Goal: Information Seeking & Learning: Find specific page/section

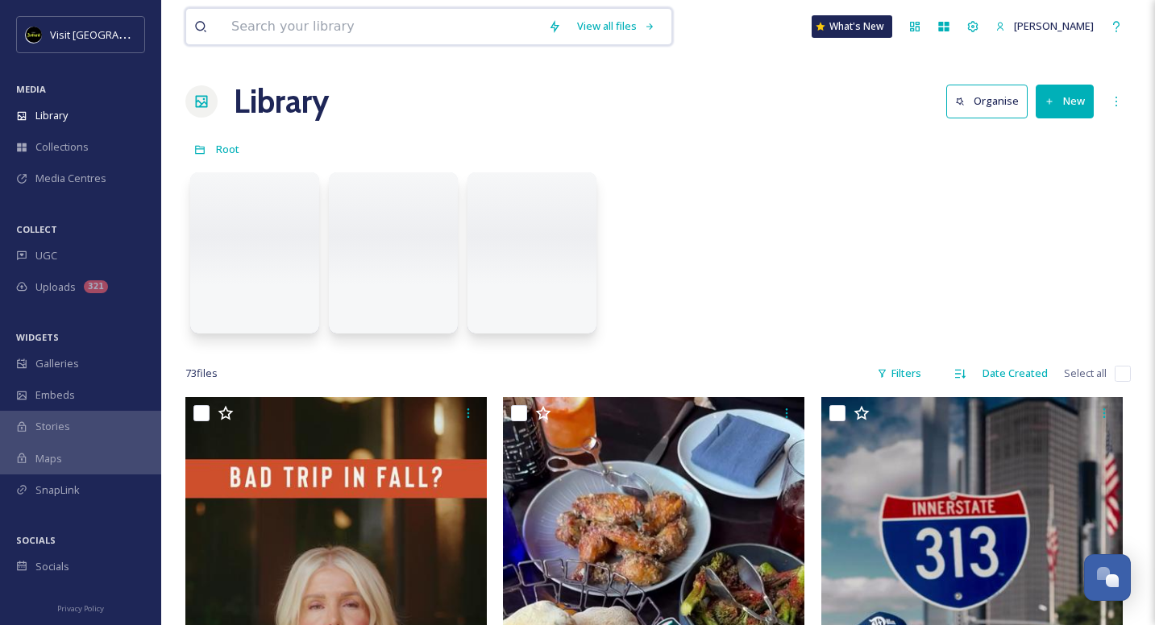
click at [348, 30] on input at bounding box center [381, 26] width 317 height 35
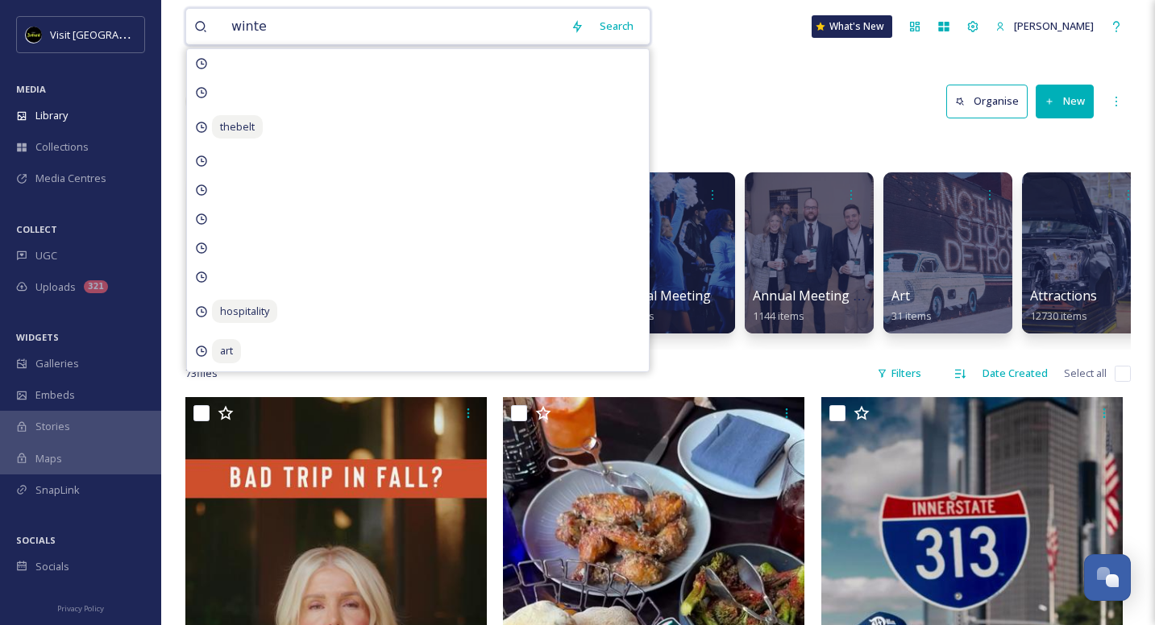
type input "winter"
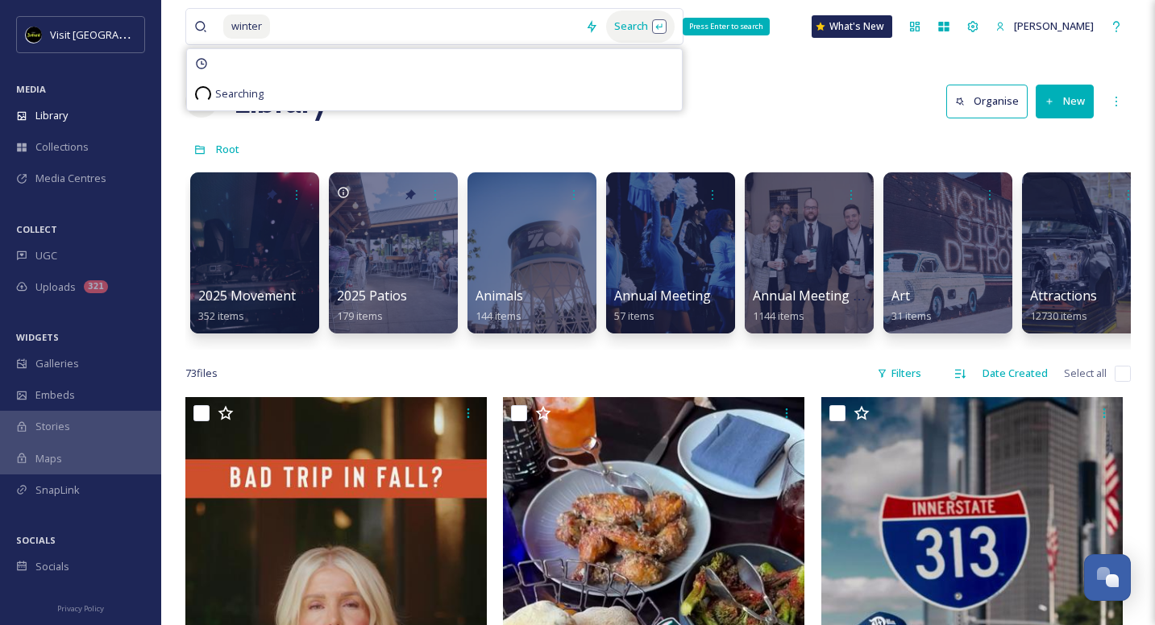
click at [608, 32] on div "Search Press Enter to search" at bounding box center [640, 25] width 69 height 31
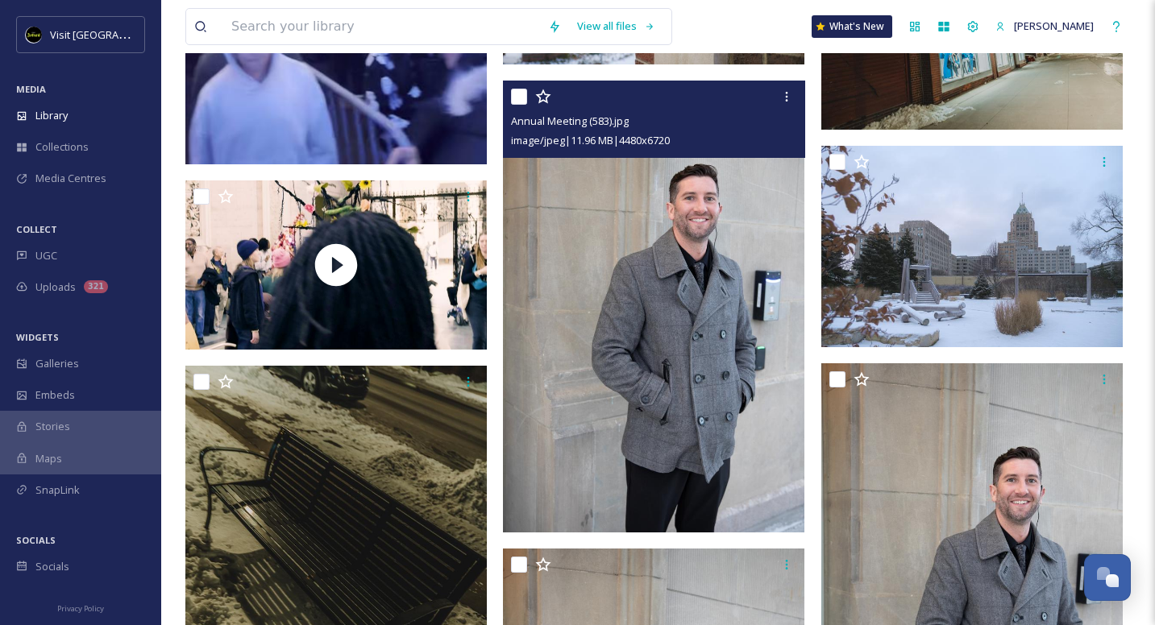
scroll to position [2078, 0]
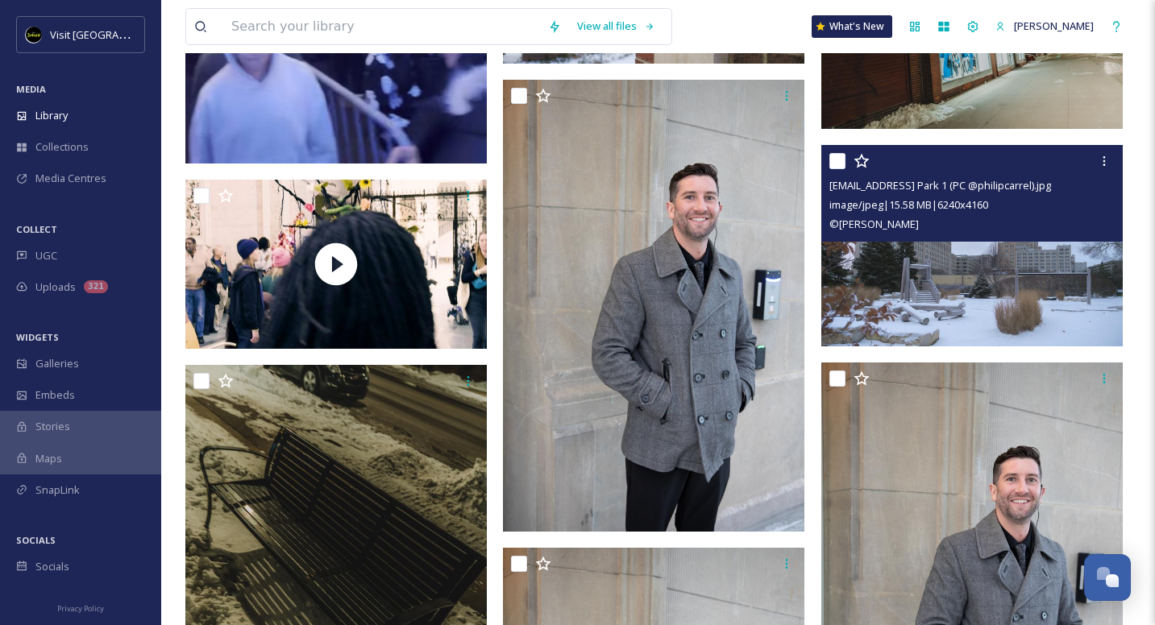
click at [964, 263] on img at bounding box center [971, 245] width 301 height 201
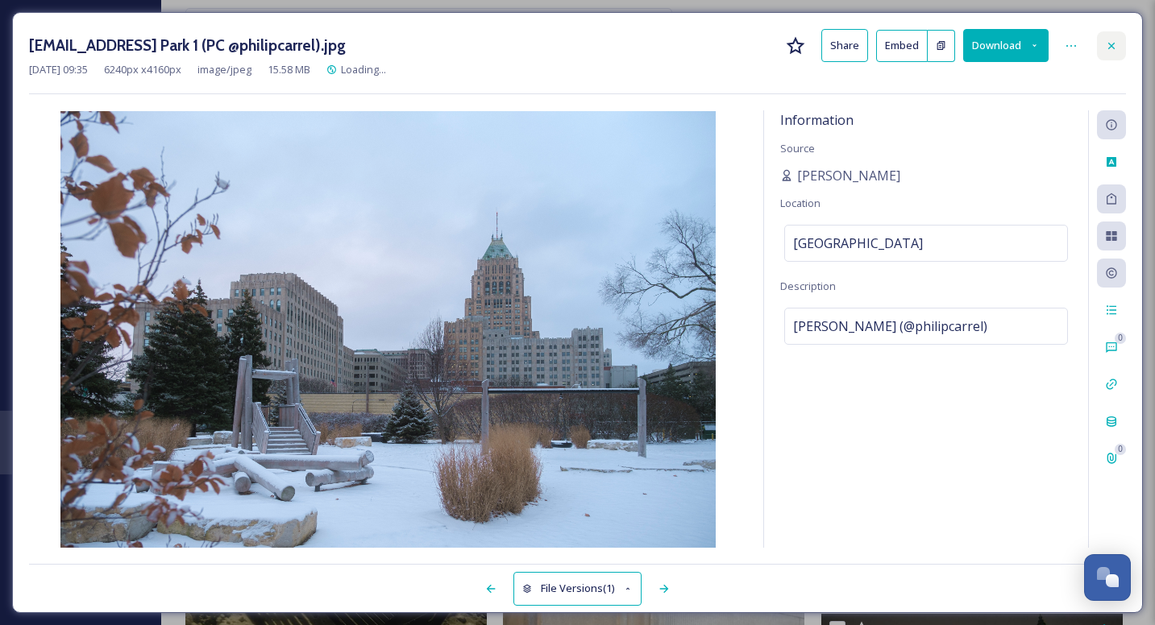
click at [1113, 40] on icon at bounding box center [1111, 45] width 13 height 13
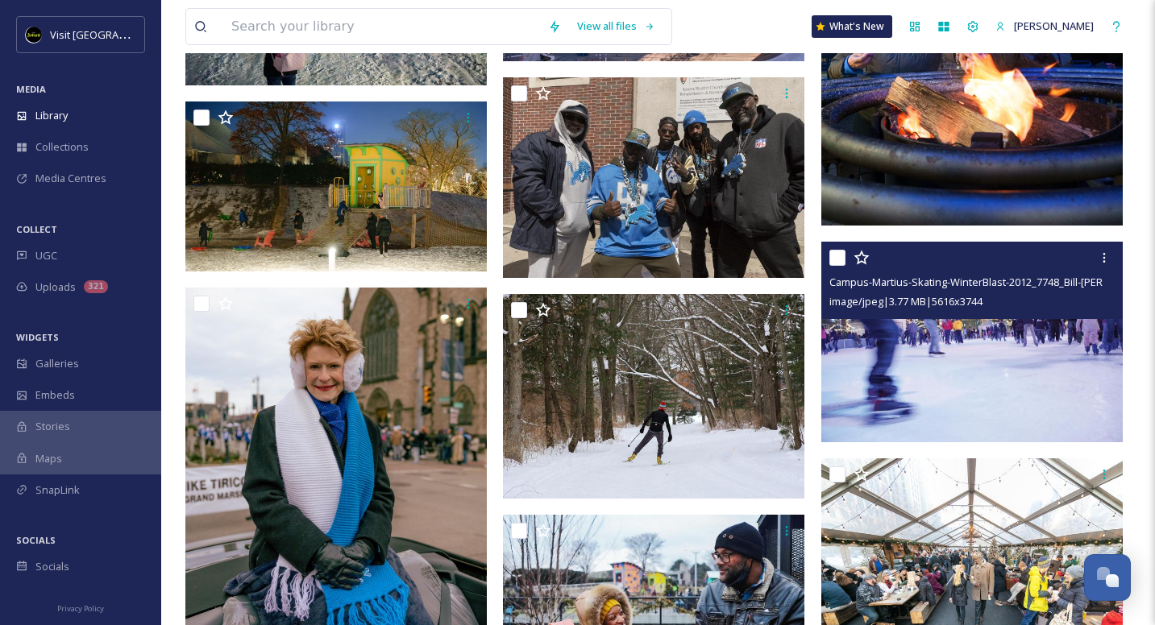
scroll to position [4923, 0]
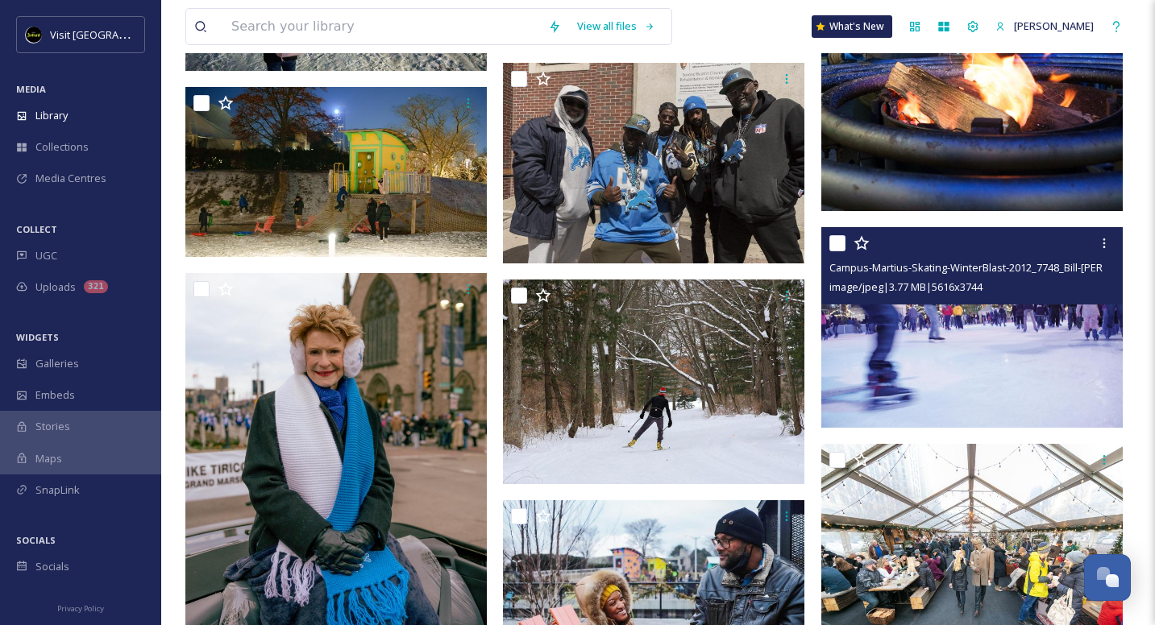
click at [1010, 314] on img at bounding box center [971, 327] width 301 height 201
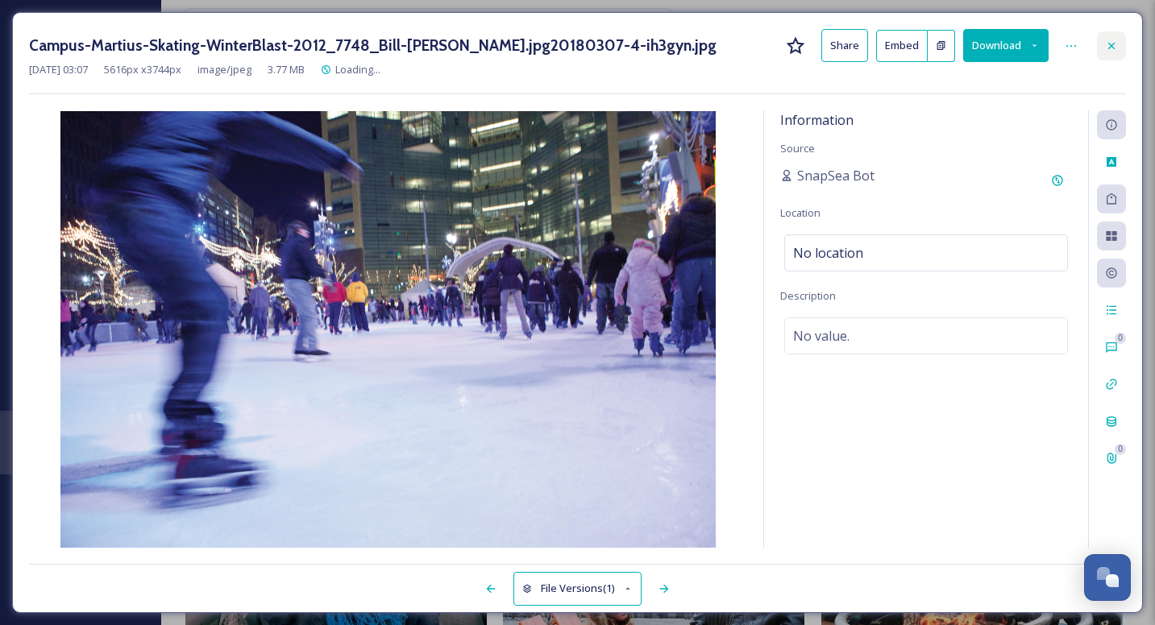
click at [1120, 34] on div at bounding box center [1111, 45] width 29 height 29
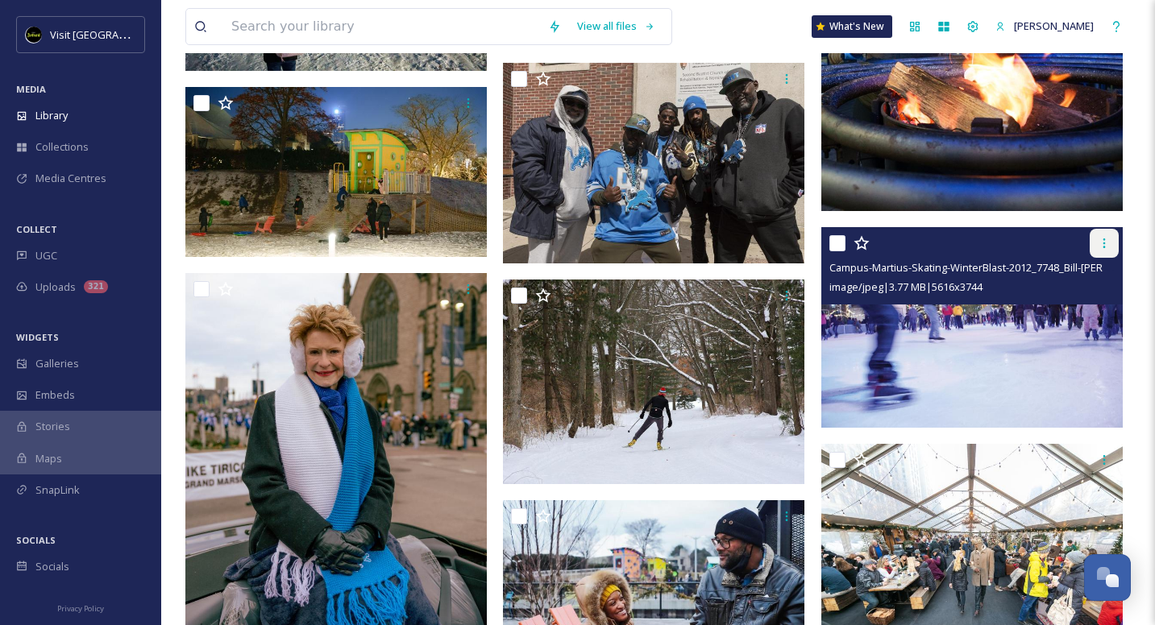
click at [1107, 242] on icon at bounding box center [1104, 243] width 13 height 13
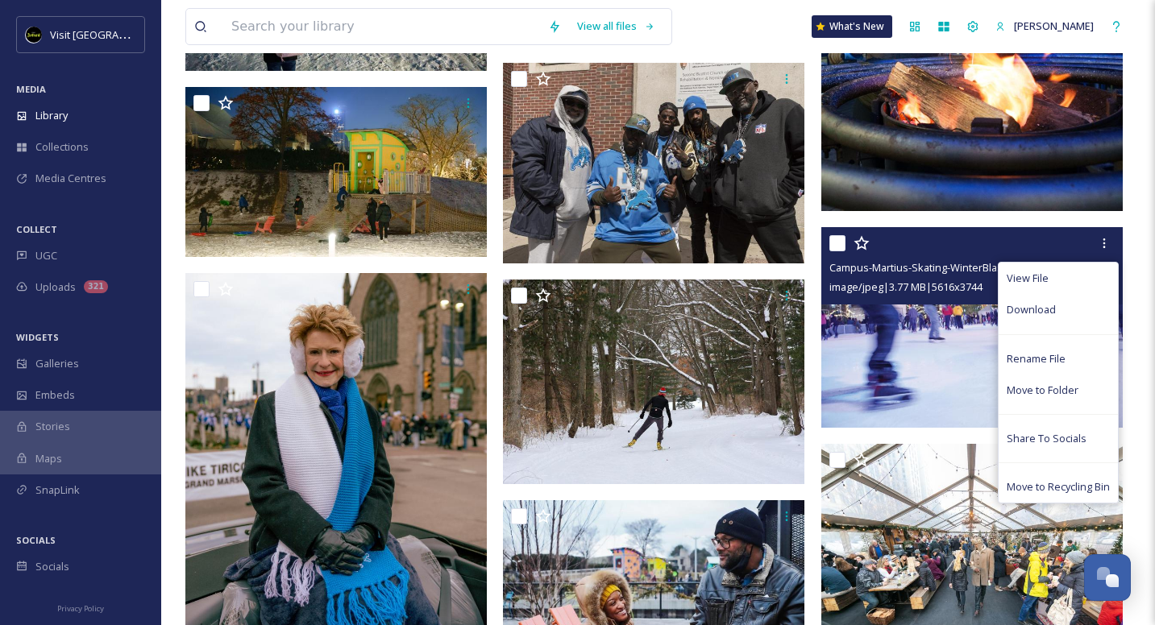
click at [936, 354] on img at bounding box center [971, 327] width 301 height 201
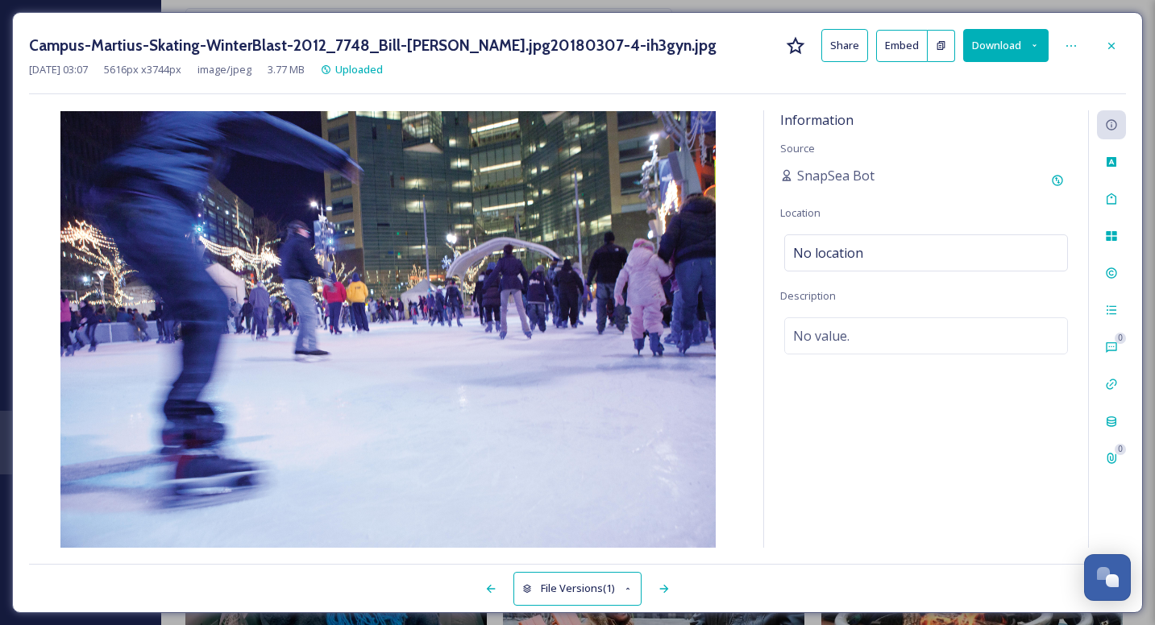
click at [853, 39] on button "Share" at bounding box center [844, 45] width 47 height 33
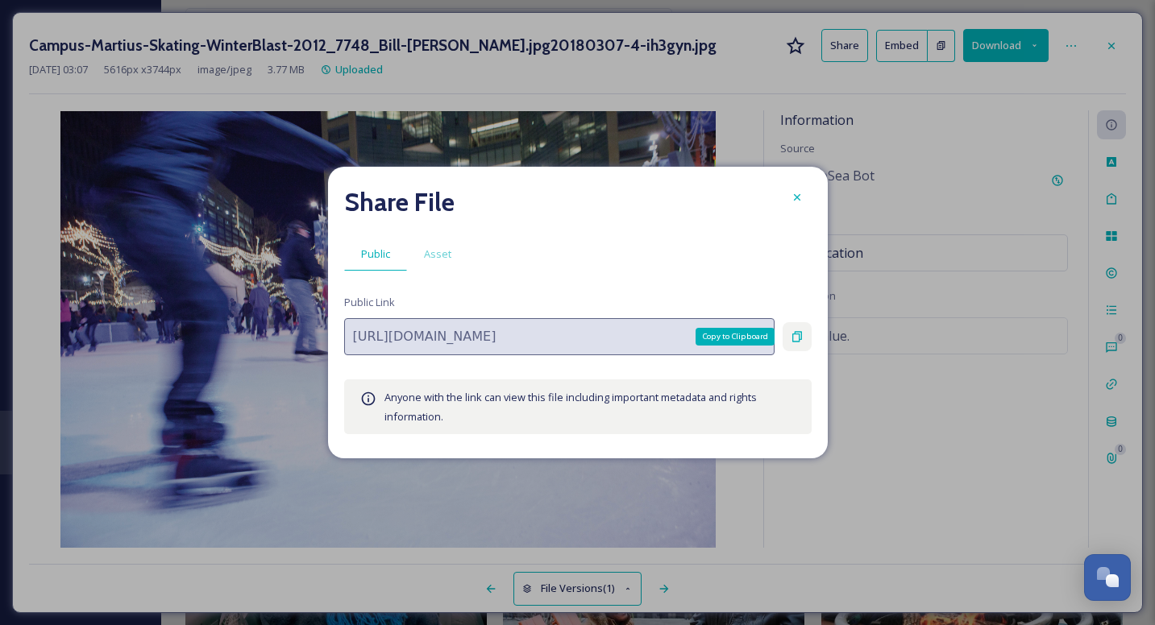
click at [792, 336] on icon at bounding box center [797, 337] width 10 height 10
click at [806, 189] on div at bounding box center [797, 197] width 29 height 29
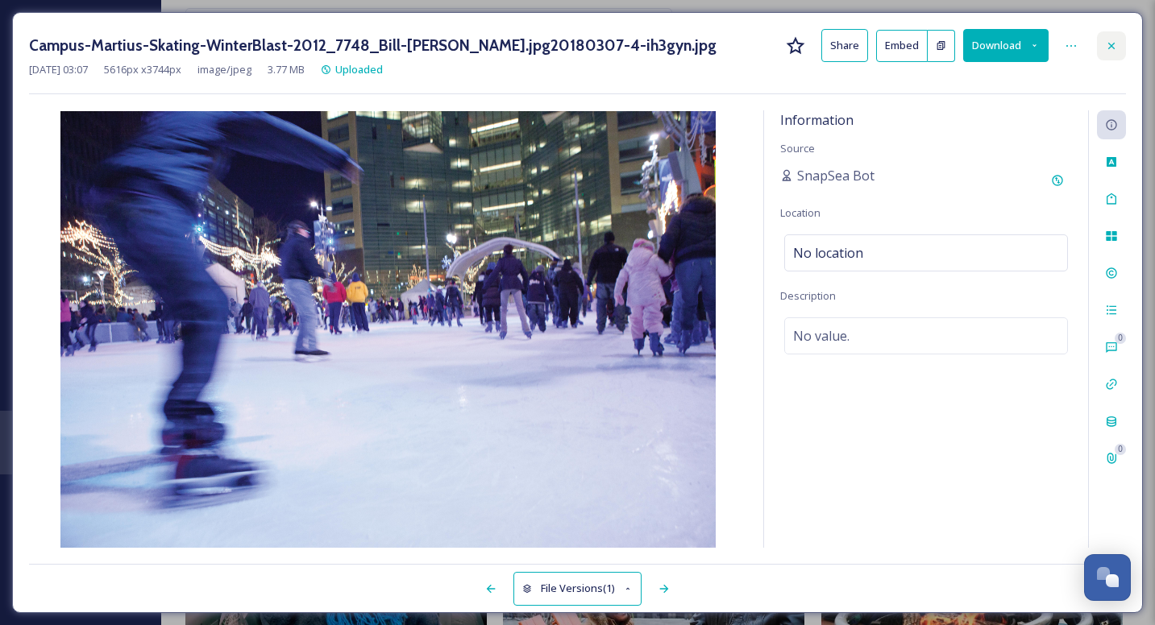
click at [1107, 39] on icon at bounding box center [1111, 45] width 13 height 13
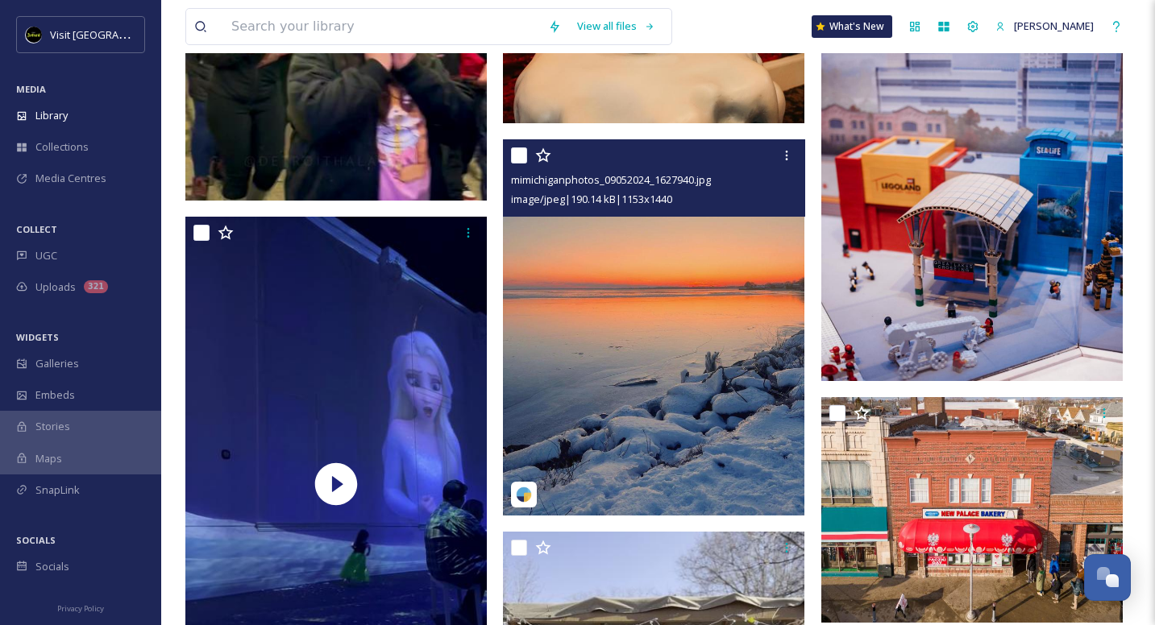
scroll to position [10067, 0]
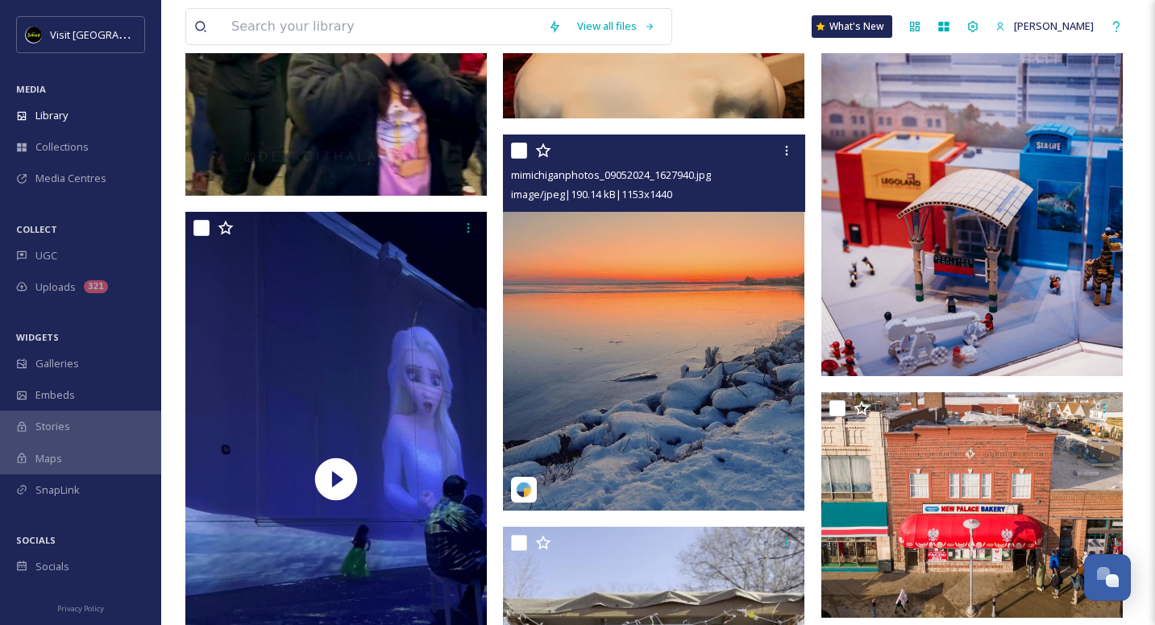
click at [763, 443] on img at bounding box center [653, 323] width 301 height 376
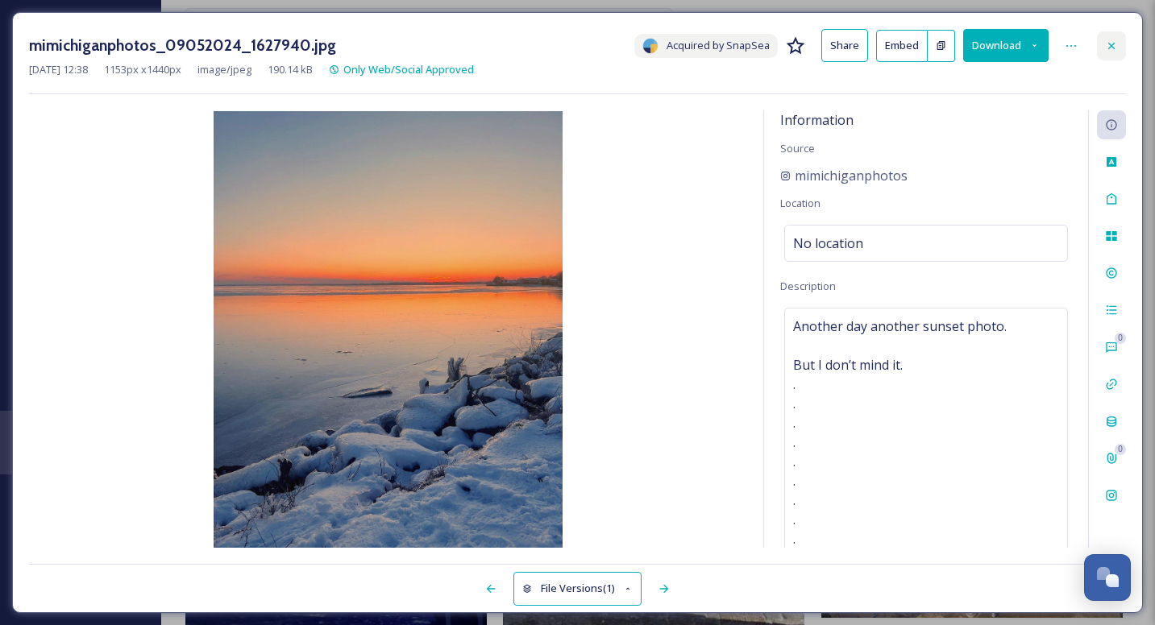
click at [1116, 49] on icon at bounding box center [1111, 45] width 13 height 13
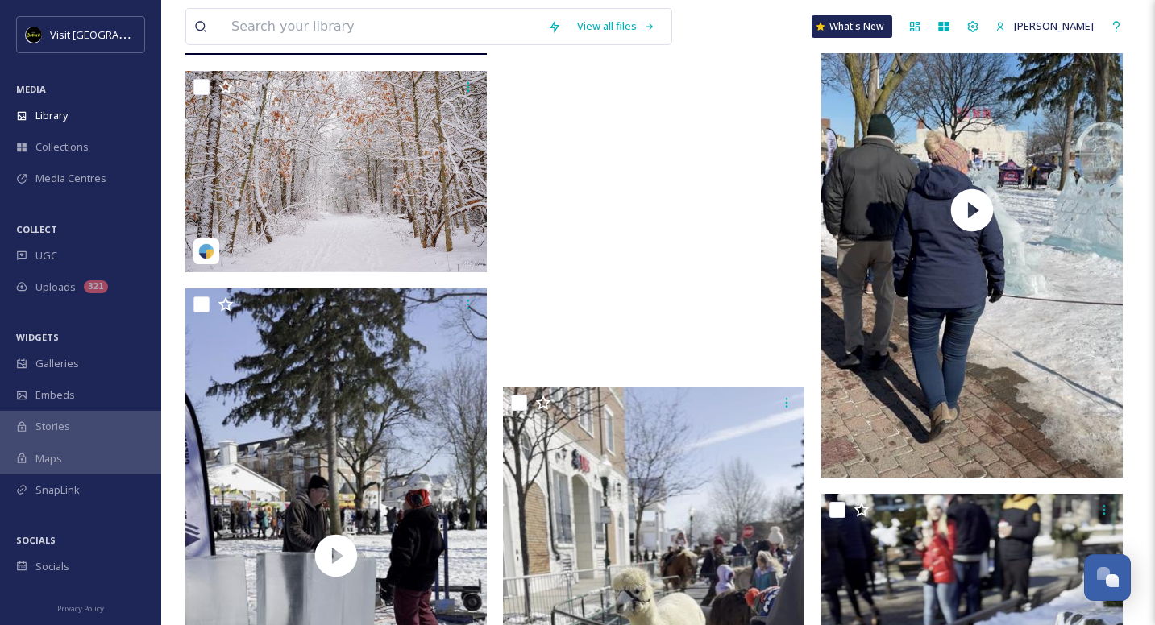
scroll to position [10776, 0]
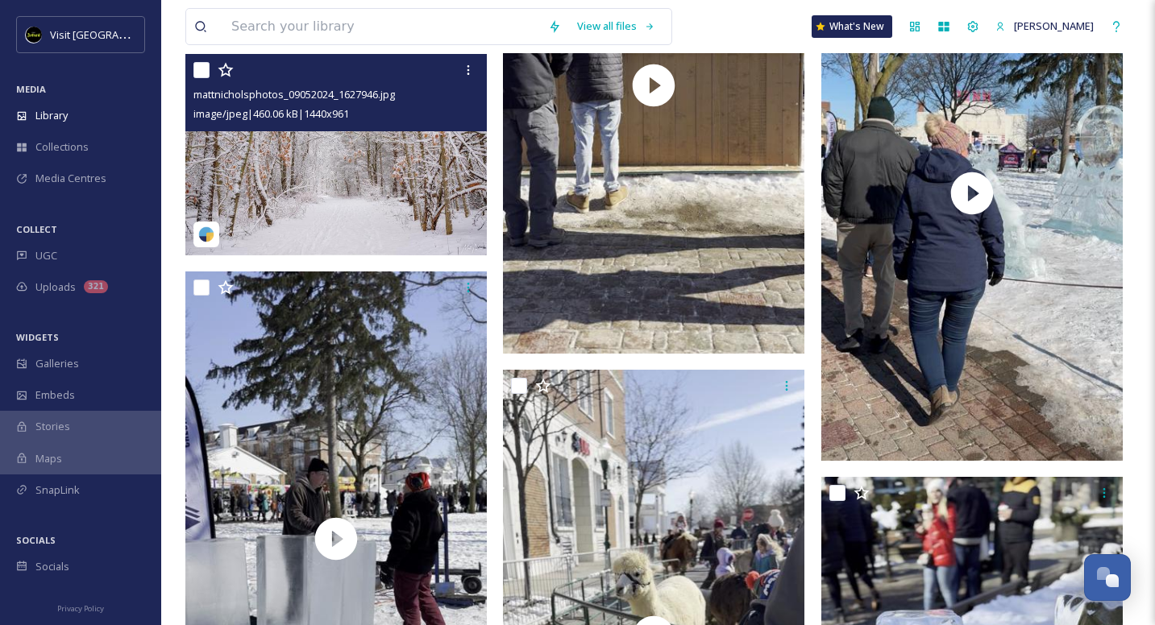
click at [409, 176] on img at bounding box center [335, 154] width 301 height 201
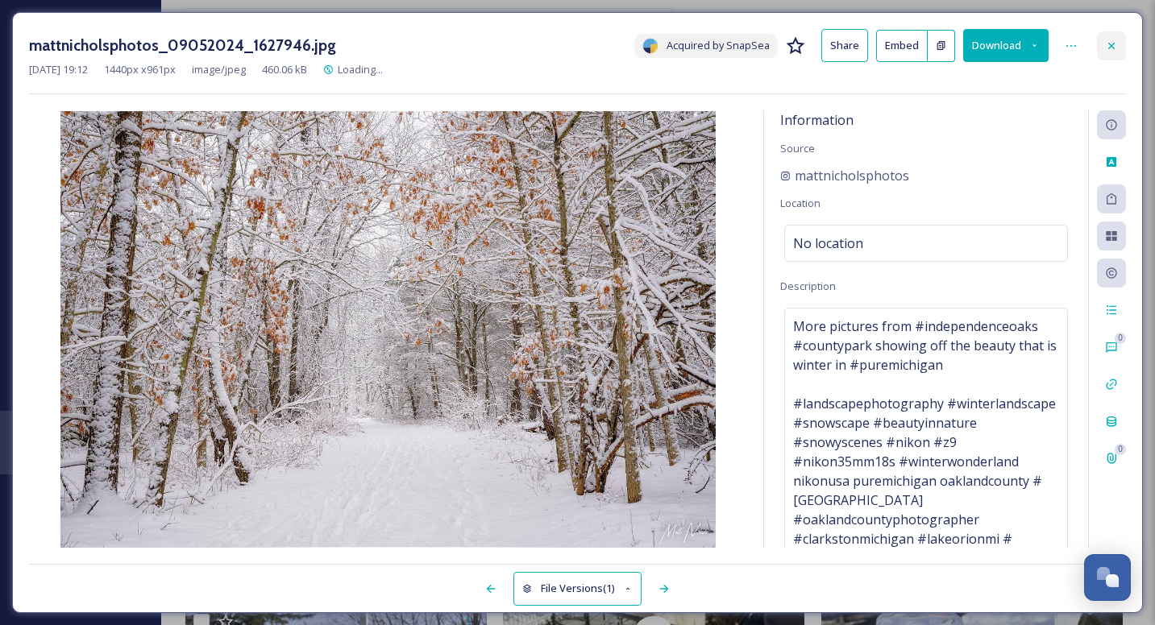
click at [1118, 33] on div at bounding box center [1111, 45] width 29 height 29
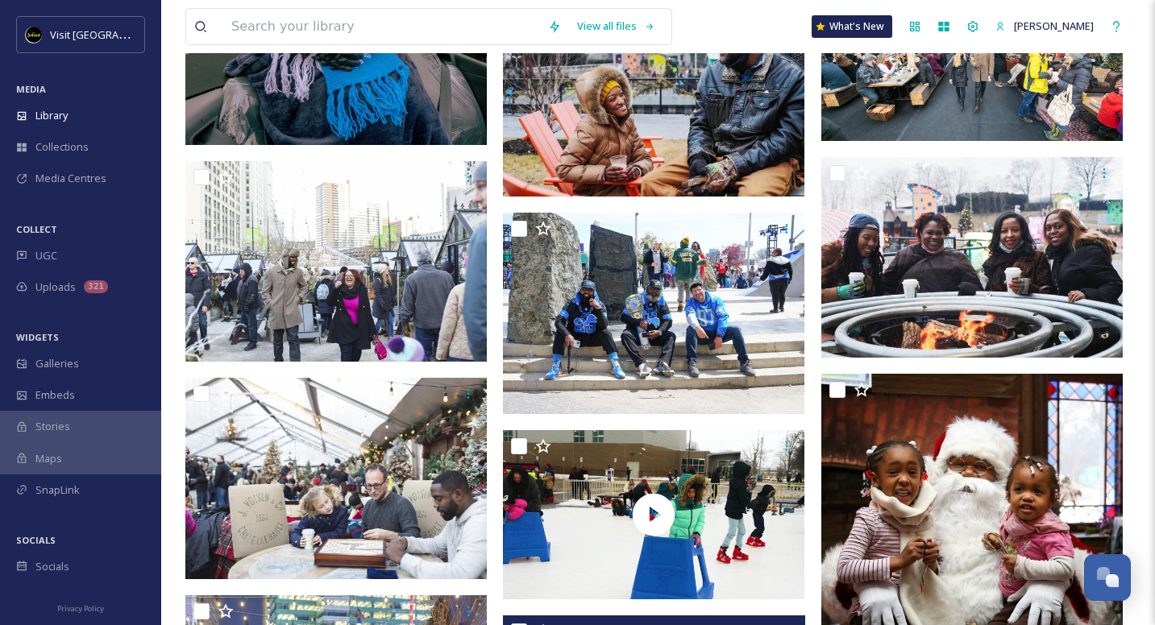
scroll to position [5278, 0]
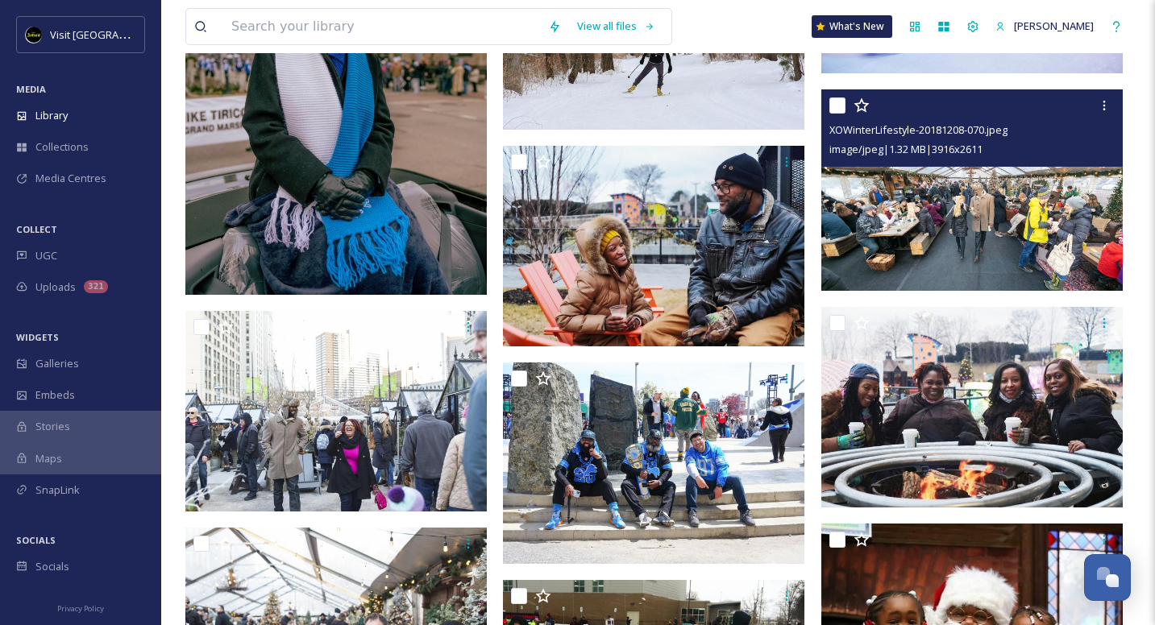
click at [945, 175] on img at bounding box center [971, 189] width 301 height 201
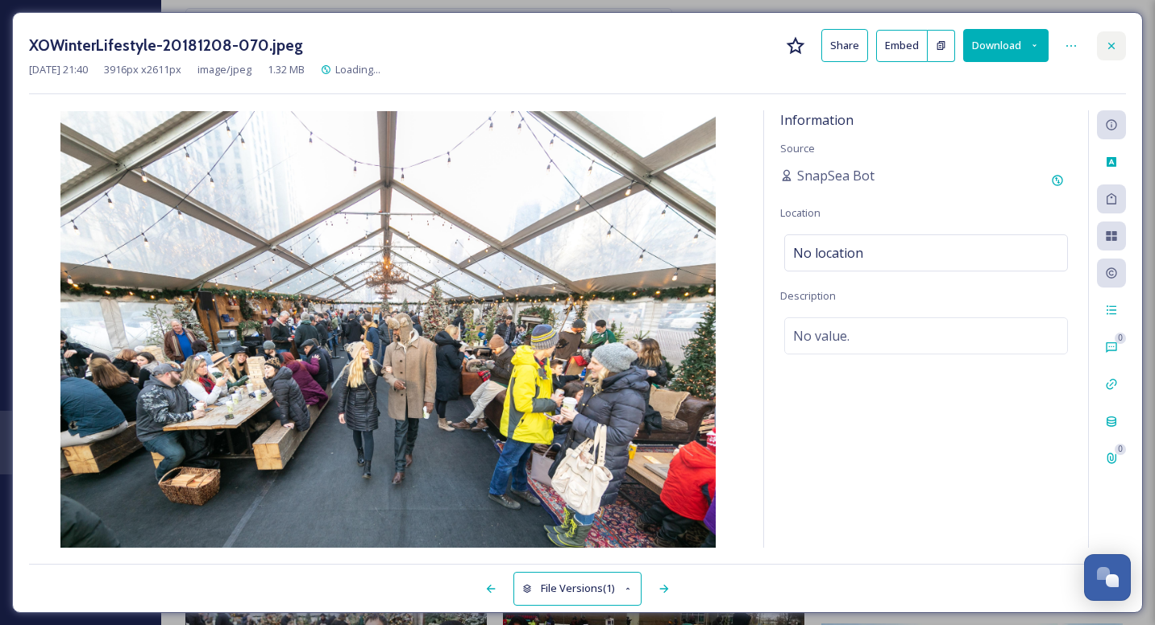
click at [1112, 42] on icon at bounding box center [1111, 45] width 13 height 13
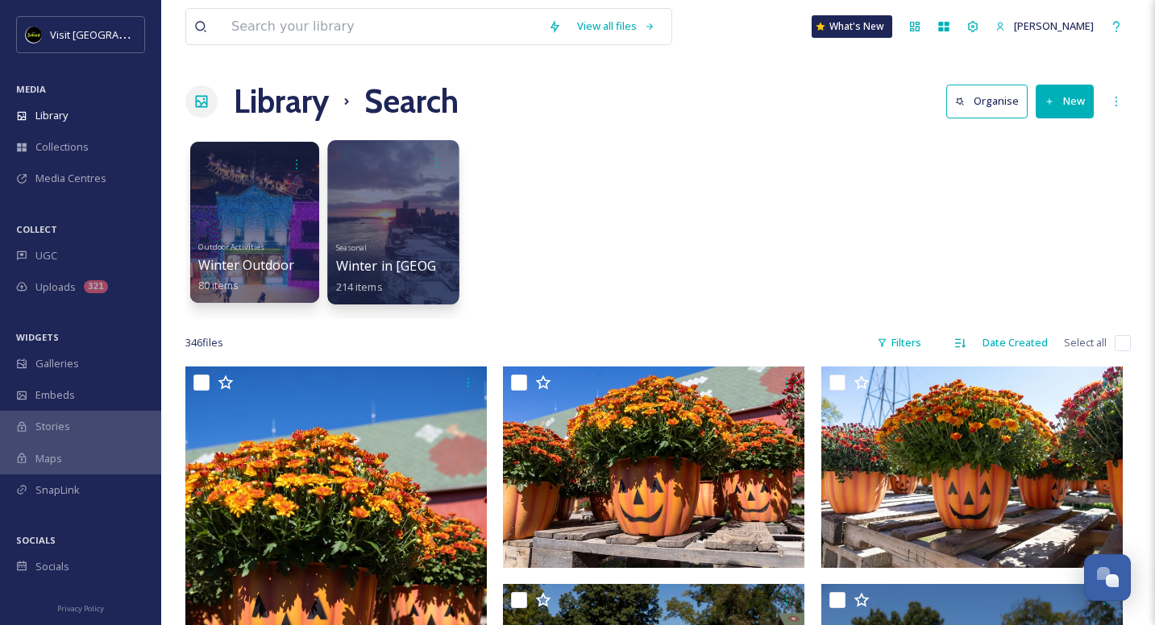
click at [417, 277] on div "Seasonal Winter in [GEOGRAPHIC_DATA] 214 items" at bounding box center [393, 266] width 115 height 60
click at [358, 186] on div at bounding box center [392, 222] width 131 height 164
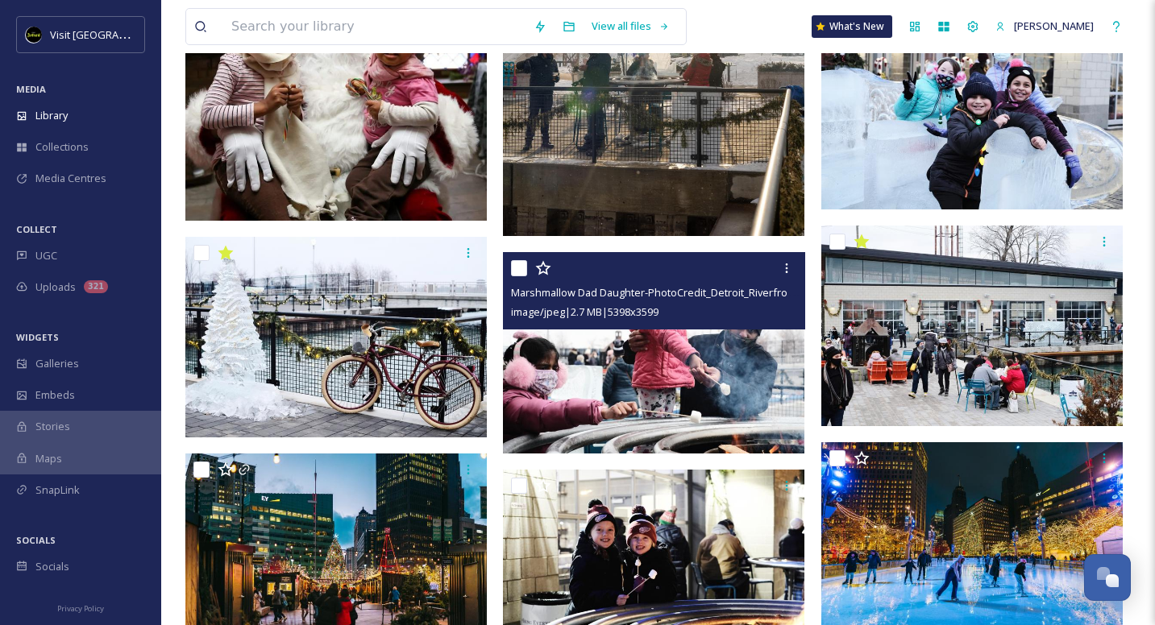
scroll to position [5408, 0]
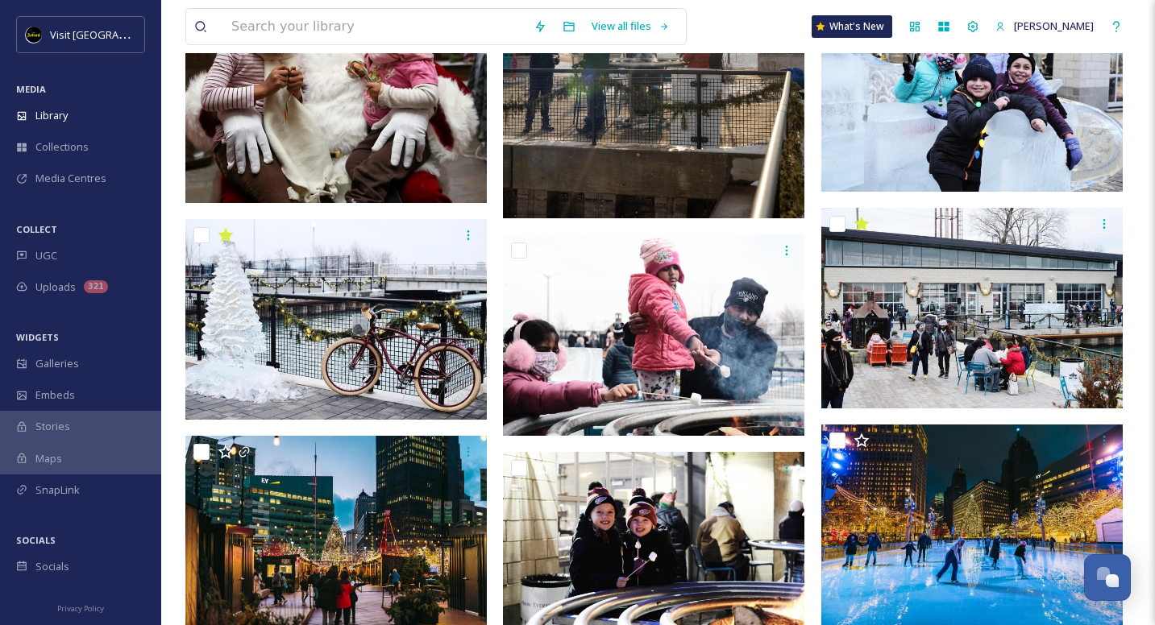
drag, startPoint x: 1149, startPoint y: 353, endPoint x: 1136, endPoint y: 319, distance: 36.5
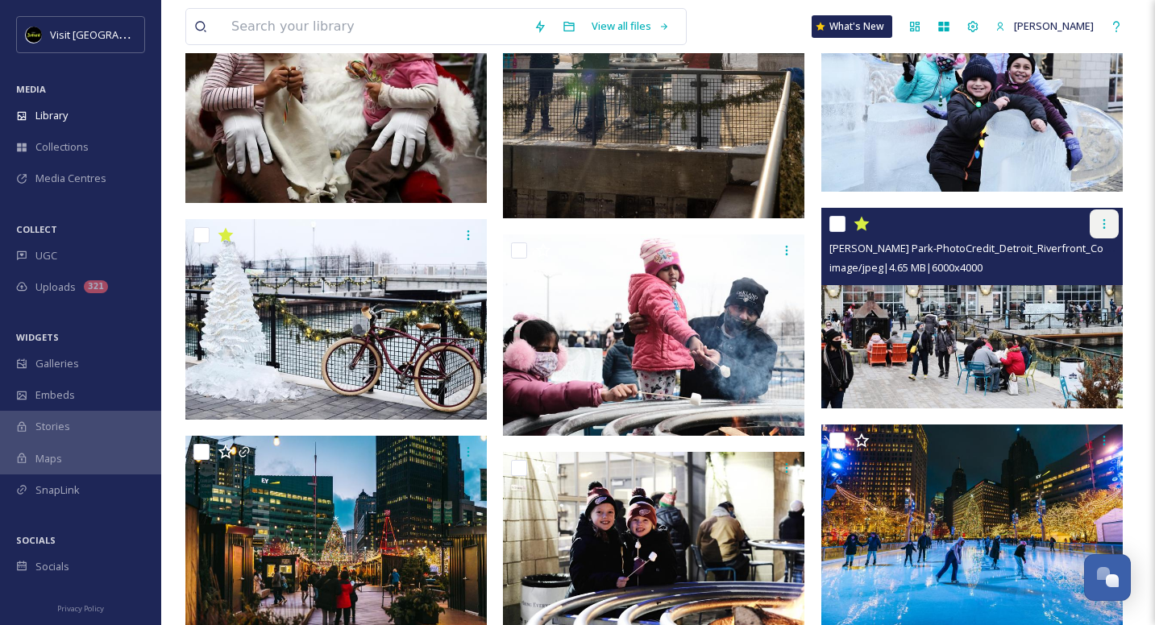
click at [1107, 218] on icon at bounding box center [1104, 224] width 13 height 13
click at [884, 321] on img at bounding box center [971, 308] width 301 height 201
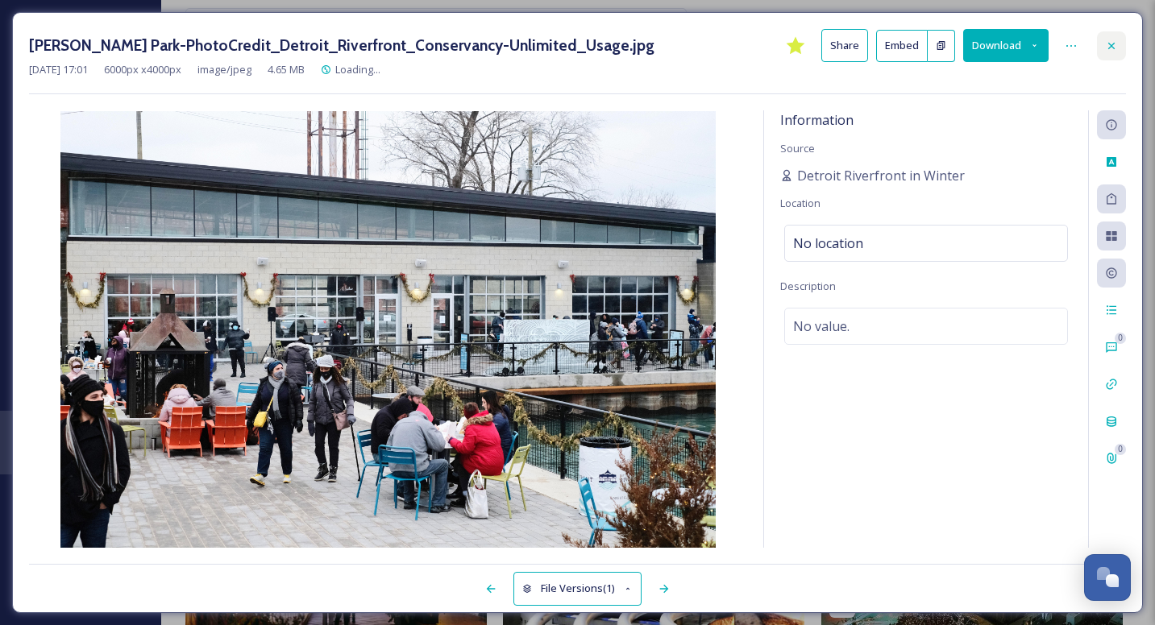
click at [1119, 32] on div at bounding box center [1111, 45] width 29 height 29
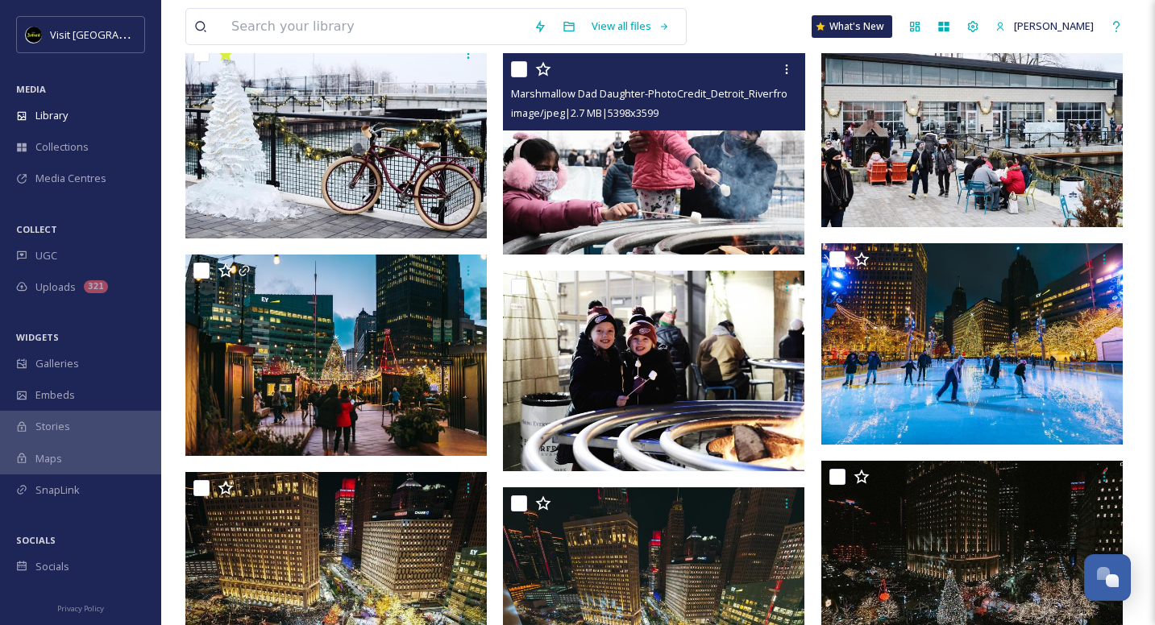
scroll to position [5596, 0]
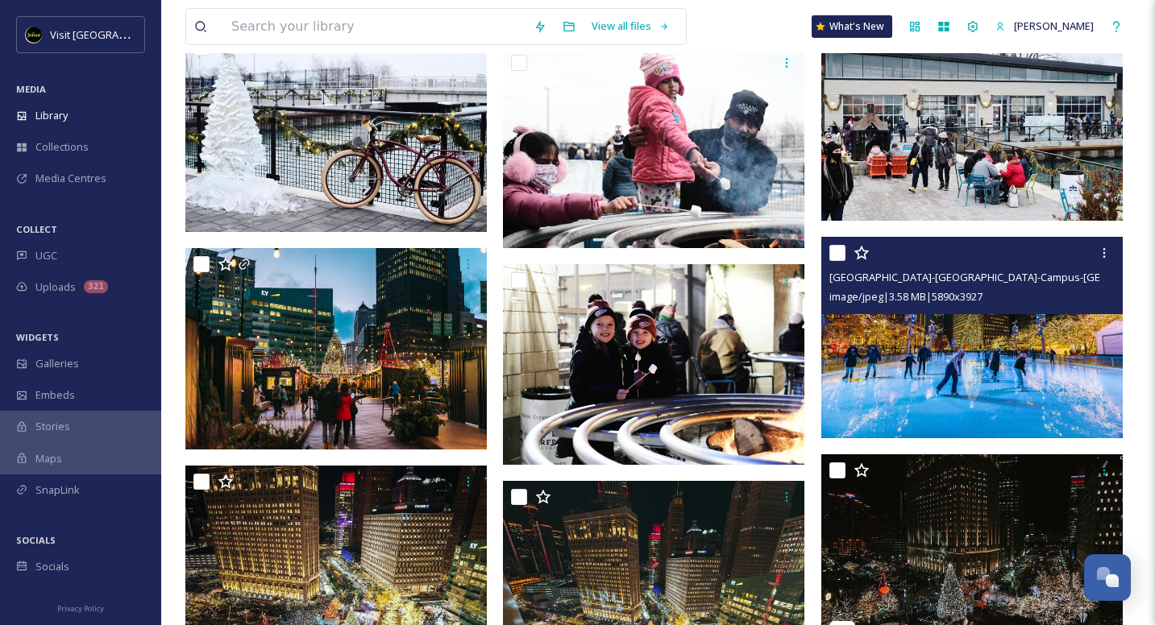
click at [1036, 360] on img at bounding box center [971, 337] width 301 height 201
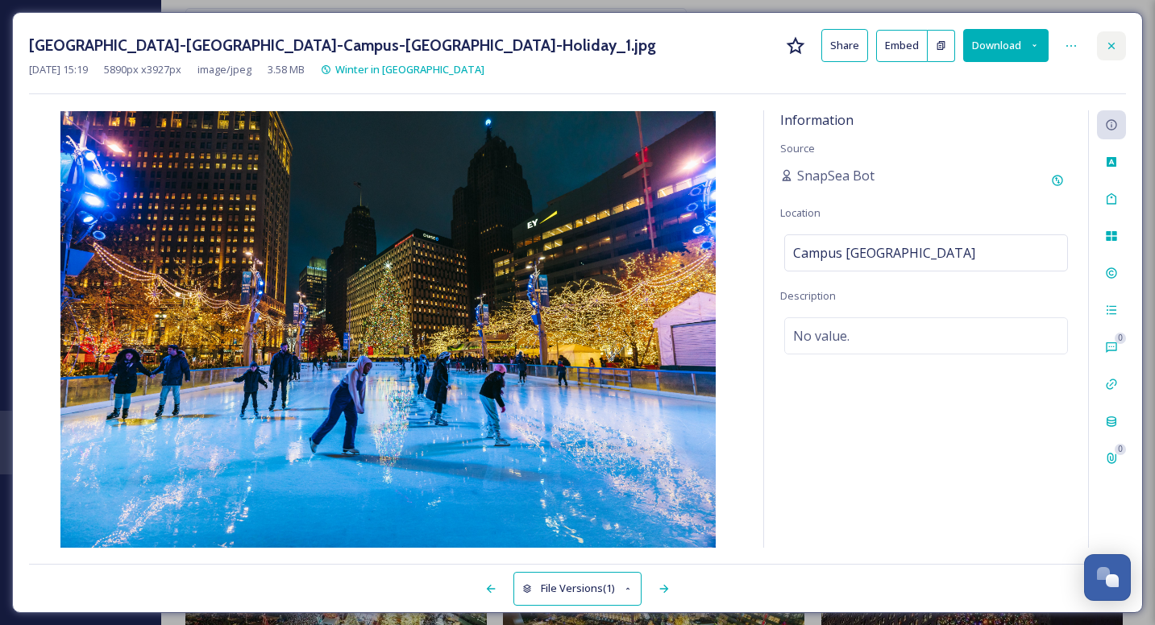
click at [1105, 44] on icon at bounding box center [1111, 45] width 13 height 13
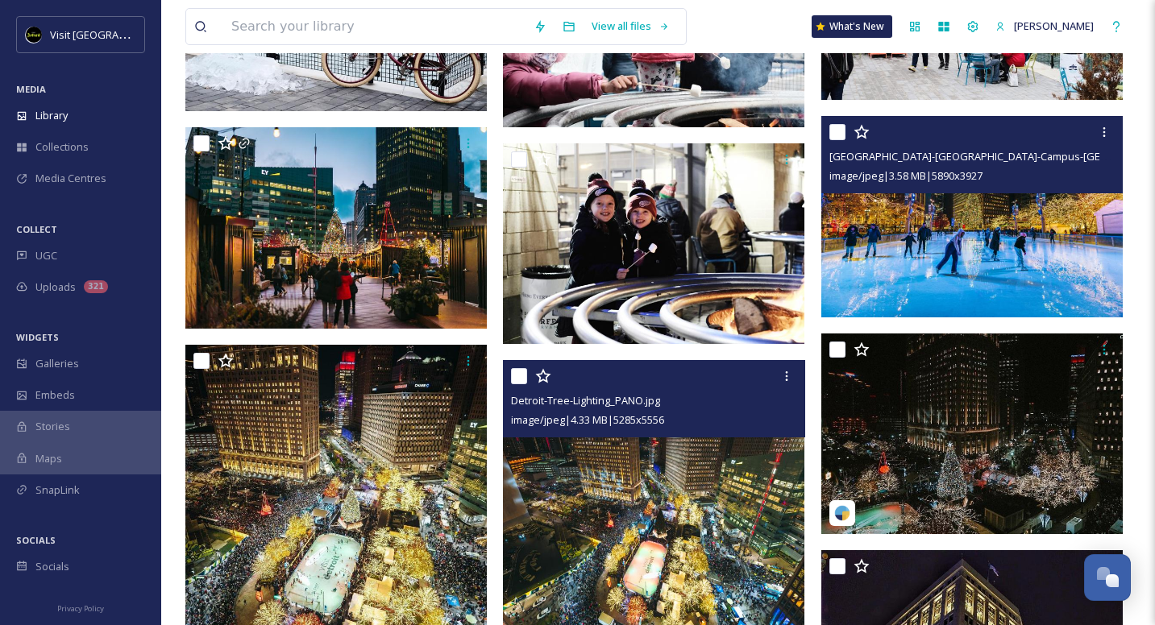
scroll to position [5703, 0]
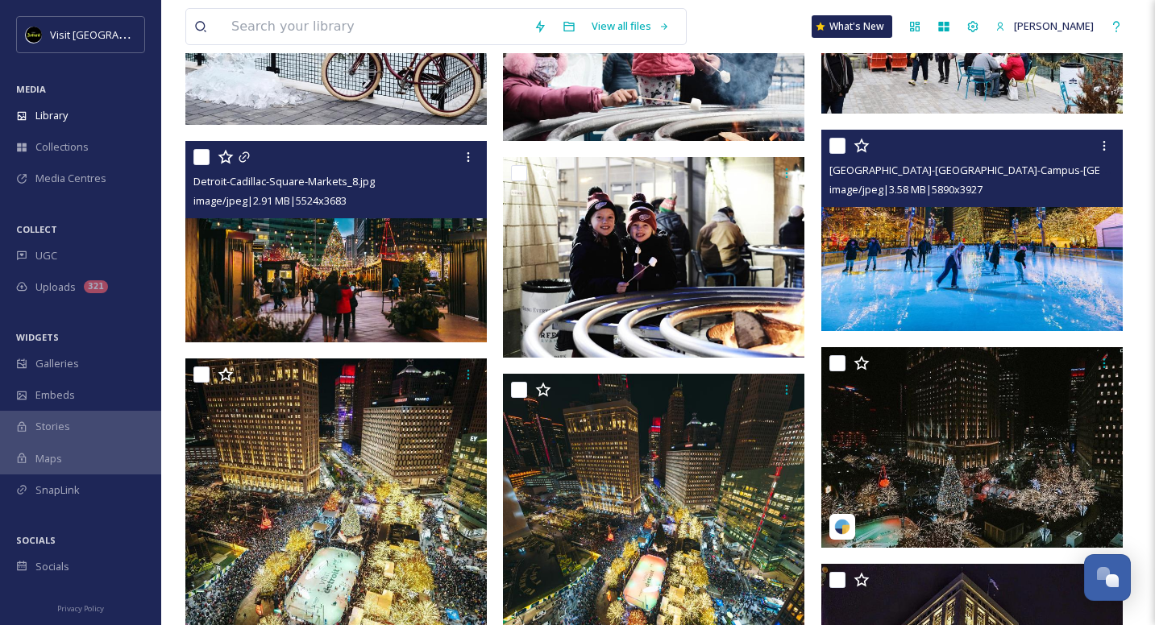
click at [396, 316] on img at bounding box center [335, 241] width 301 height 201
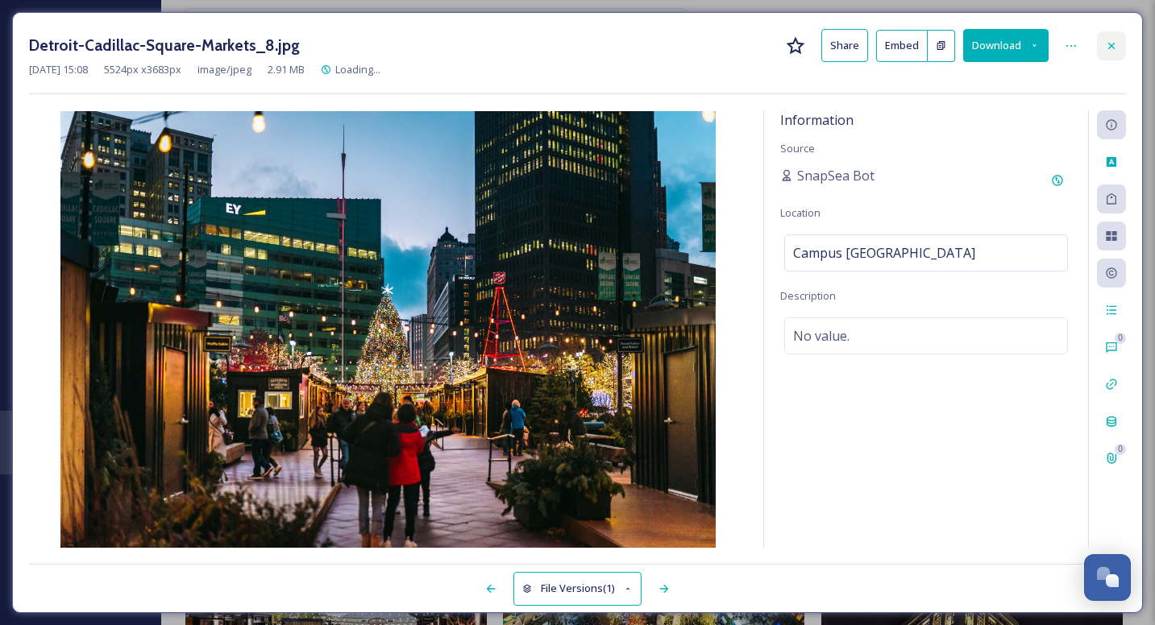
click at [1111, 39] on icon at bounding box center [1111, 45] width 13 height 13
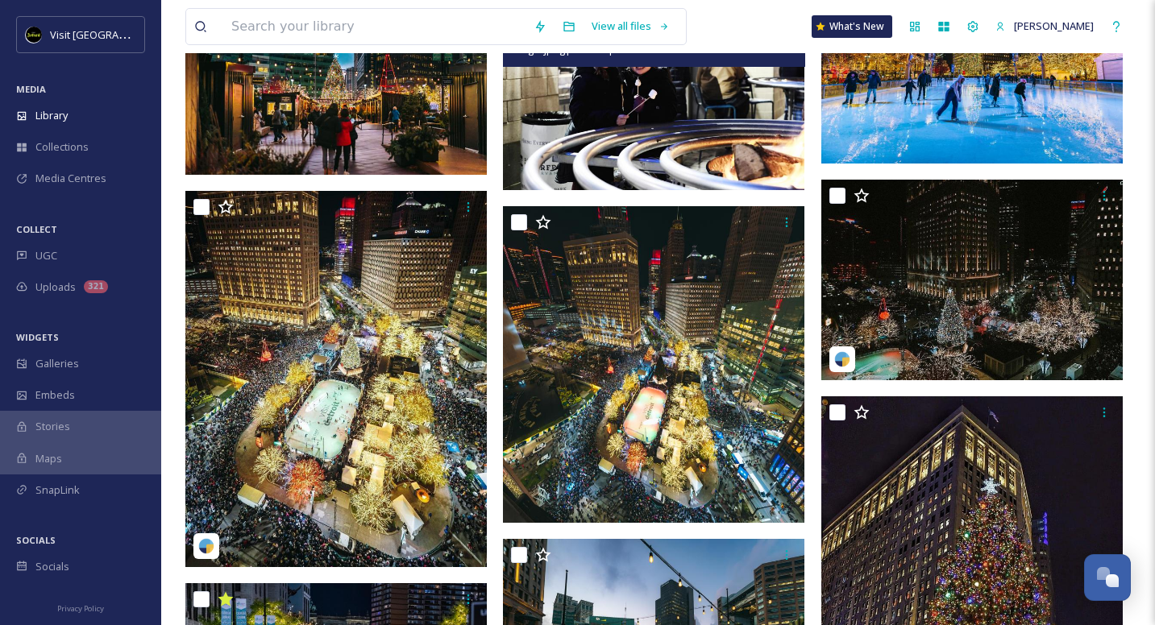
scroll to position [5886, 0]
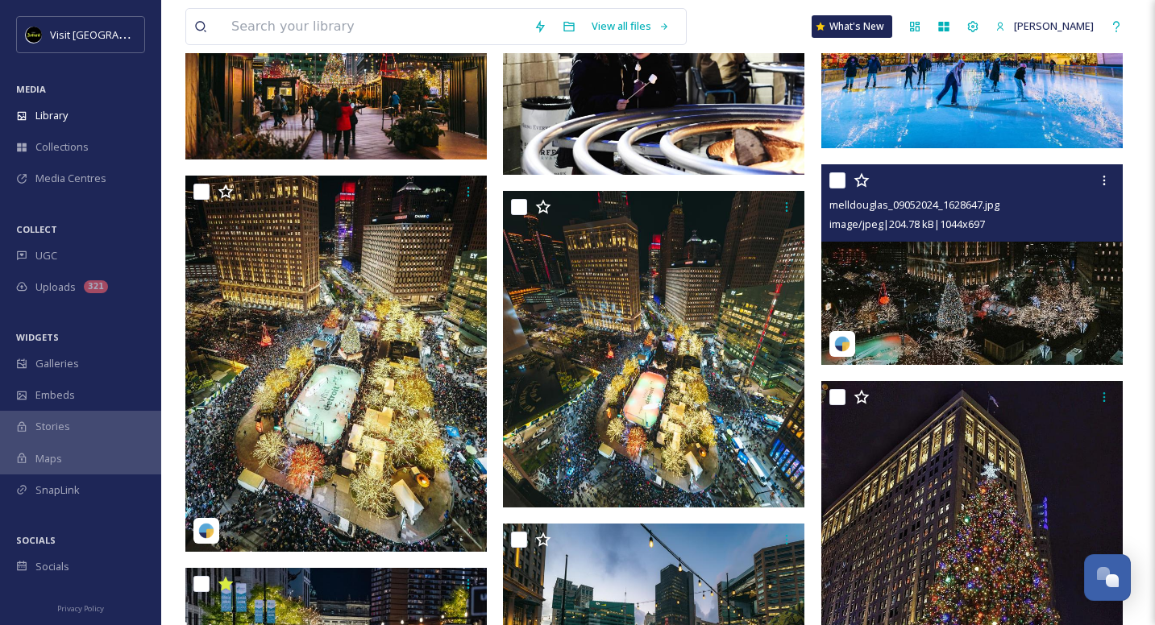
click at [959, 287] on img at bounding box center [971, 264] width 301 height 201
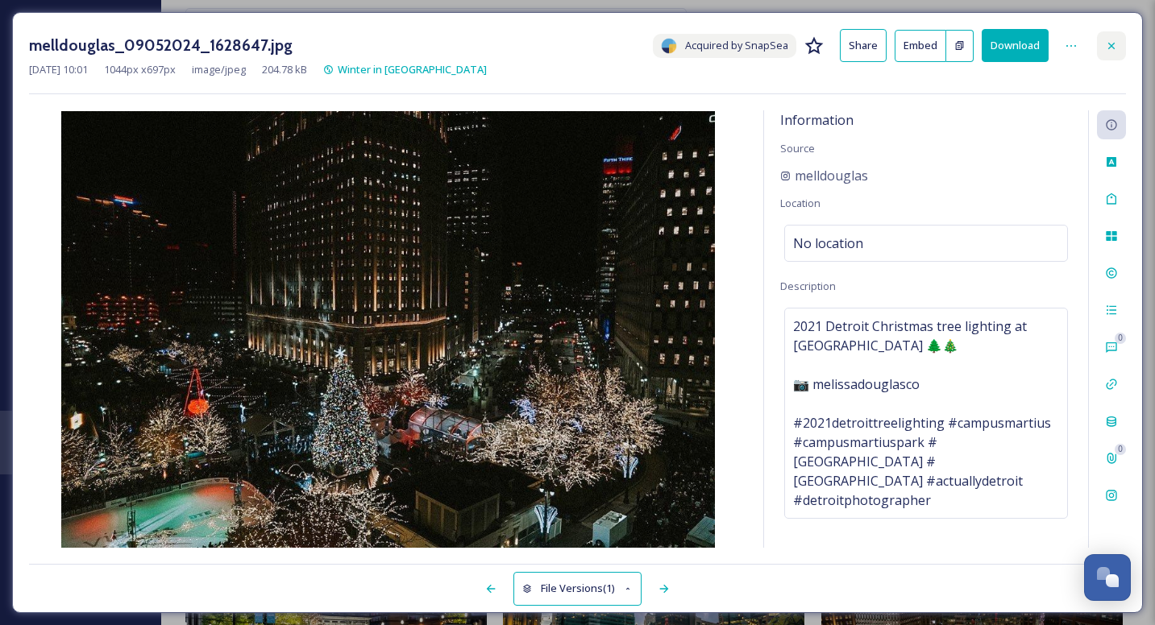
click at [1113, 53] on div at bounding box center [1111, 45] width 29 height 29
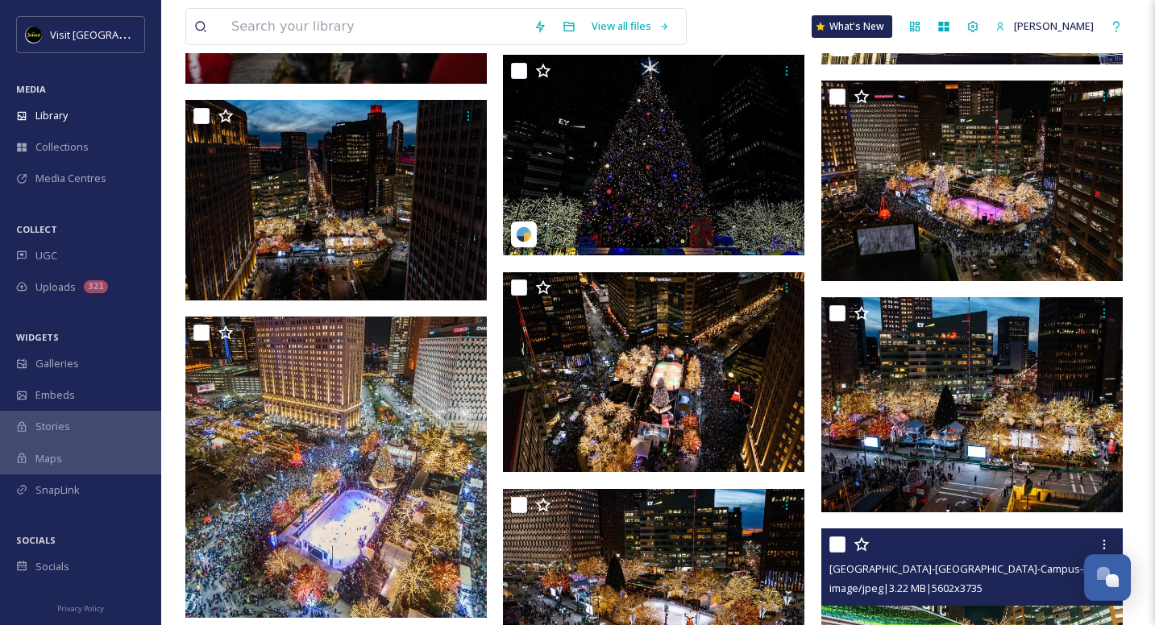
scroll to position [6575, 0]
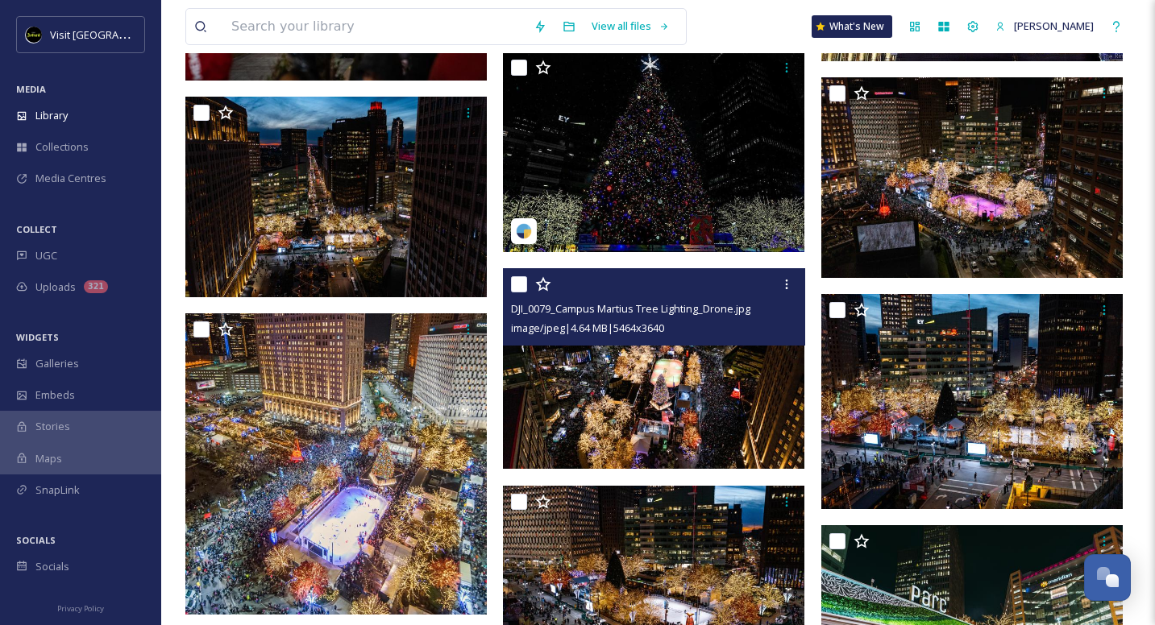
click at [716, 429] on img at bounding box center [653, 369] width 301 height 201
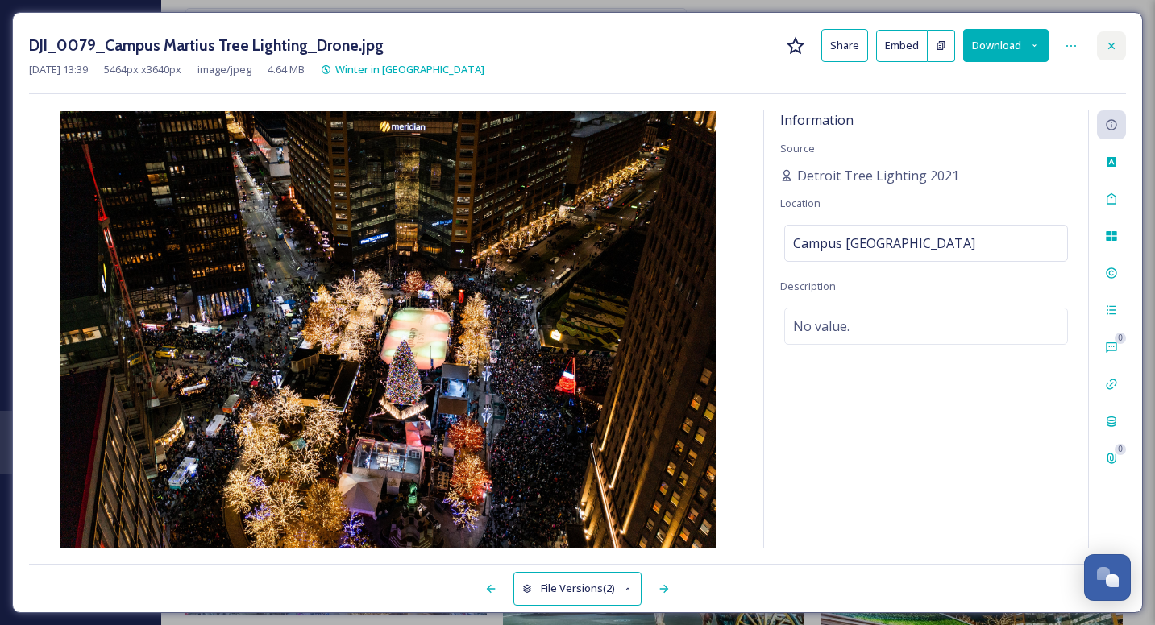
click at [1114, 41] on icon at bounding box center [1111, 45] width 13 height 13
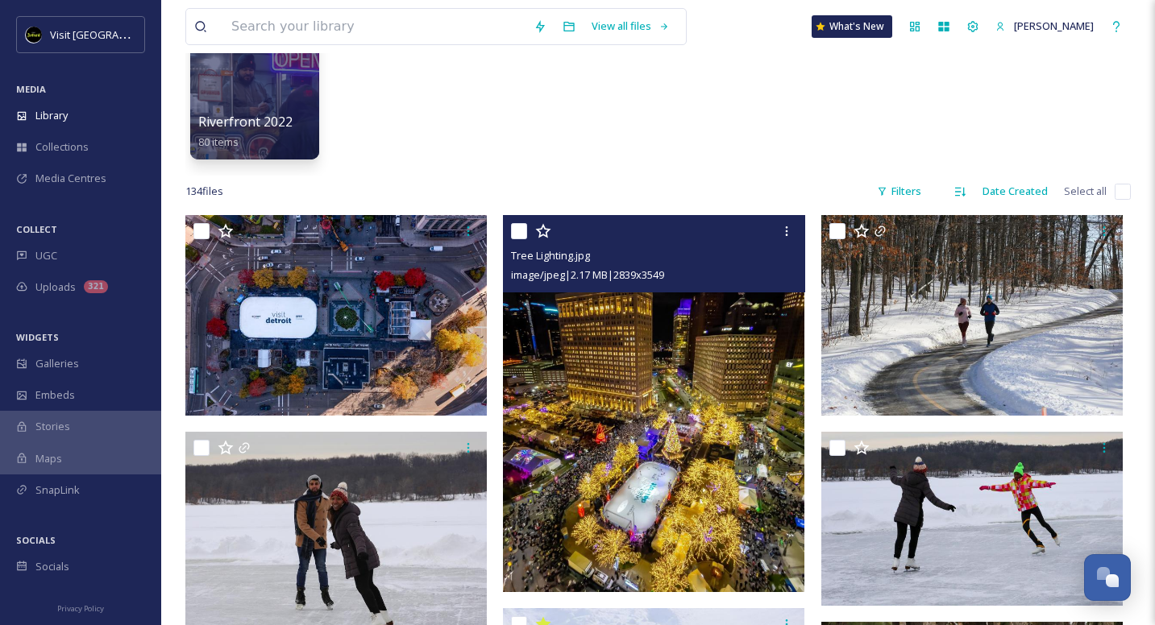
scroll to position [193, 0]
